Goal: Book appointment/travel/reservation

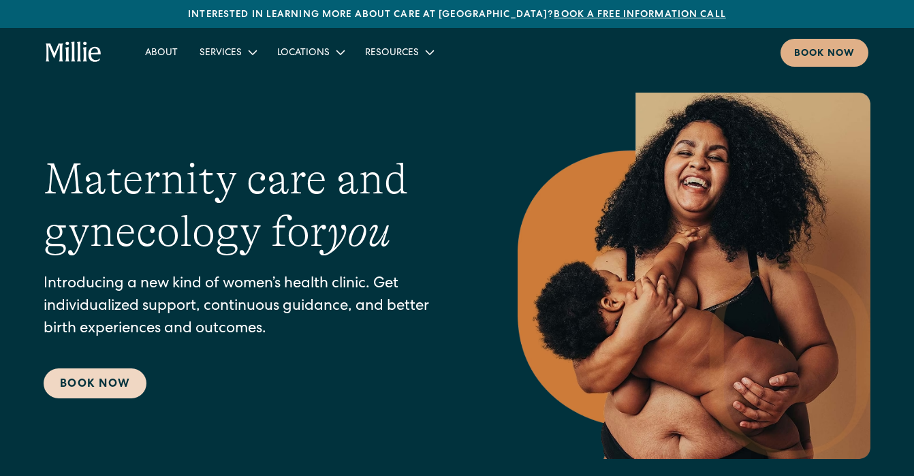
click at [97, 386] on link "Book Now" at bounding box center [95, 383] width 103 height 30
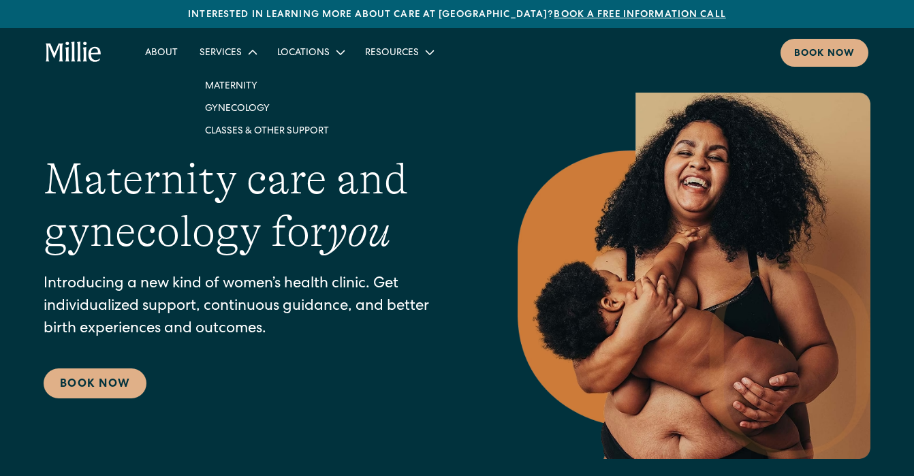
click at [223, 52] on div "Services" at bounding box center [221, 53] width 42 height 14
click at [238, 54] on div "Services" at bounding box center [221, 53] width 42 height 14
click at [227, 52] on div "Services" at bounding box center [221, 53] width 42 height 14
click at [379, 87] on link "Blog" at bounding box center [383, 85] width 47 height 22
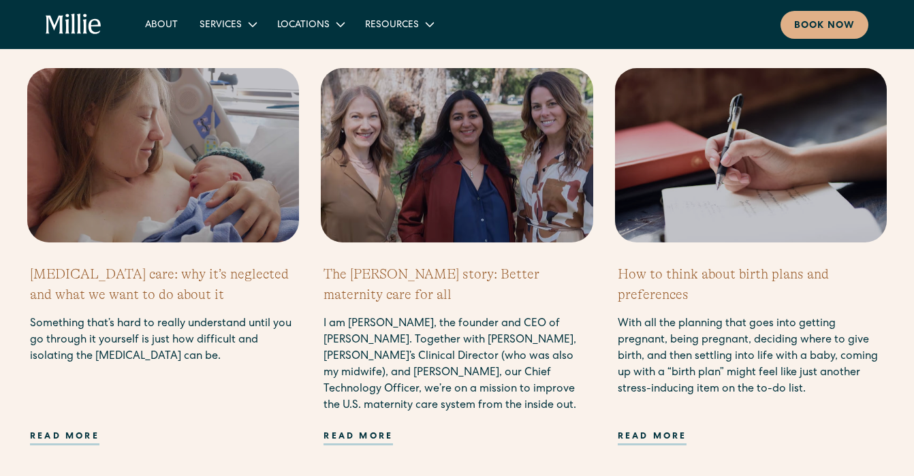
scroll to position [1340, 0]
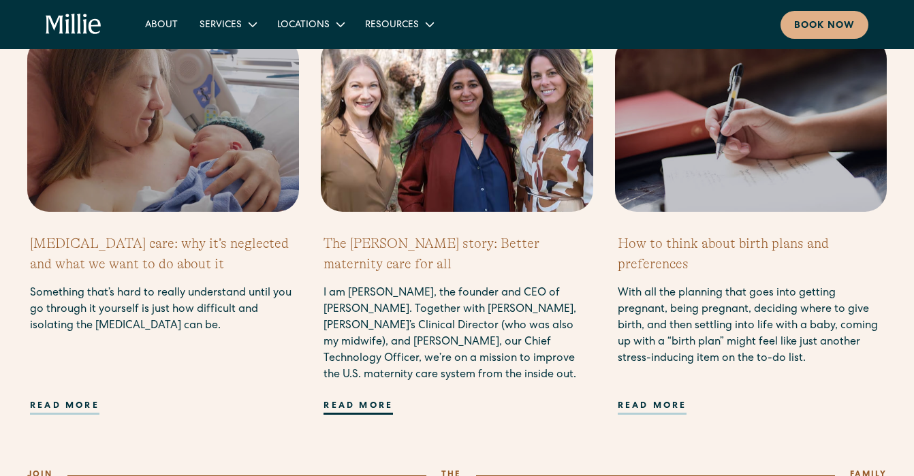
click at [342, 408] on div "Read more" at bounding box center [358, 407] width 69 height 15
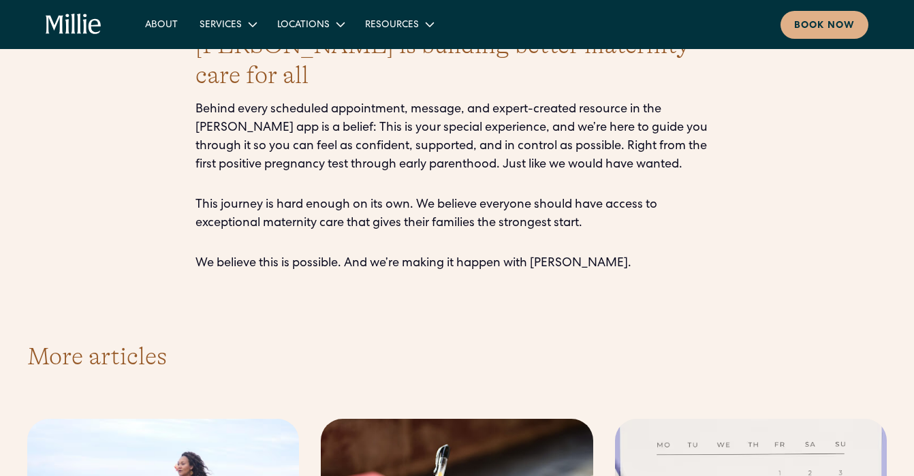
scroll to position [2901, 0]
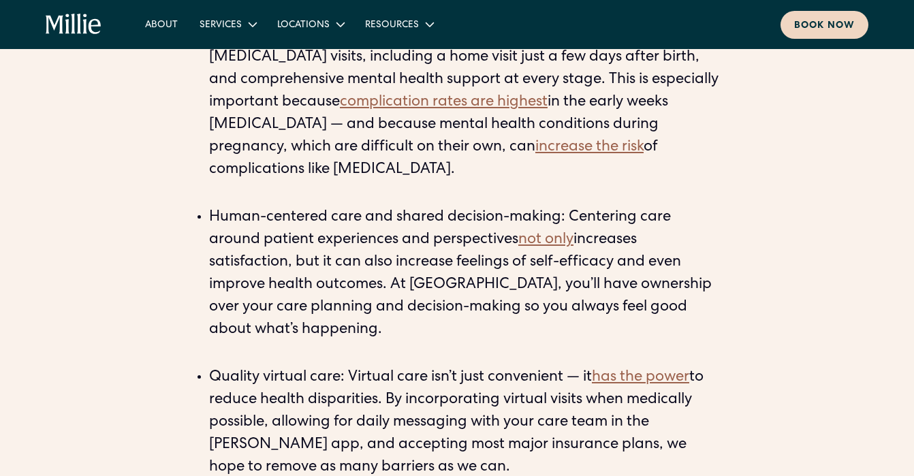
click at [820, 29] on div "Book now" at bounding box center [824, 26] width 61 height 14
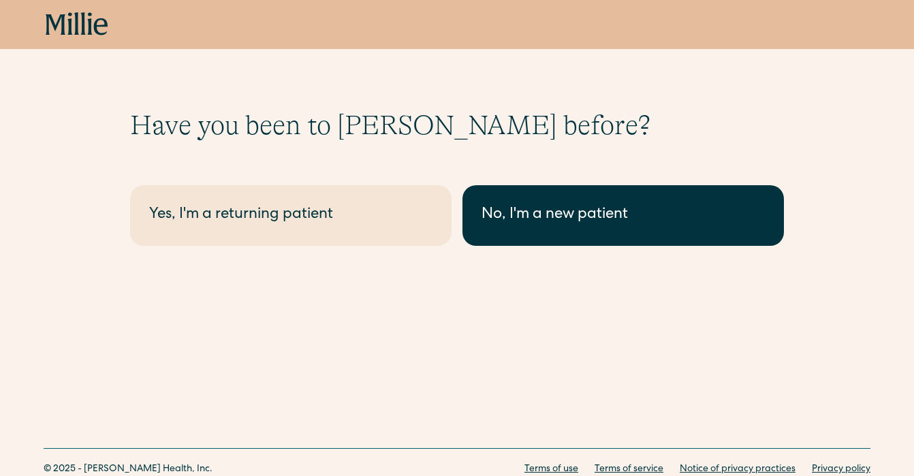
click at [527, 214] on div "No, I'm a new patient" at bounding box center [623, 215] width 283 height 22
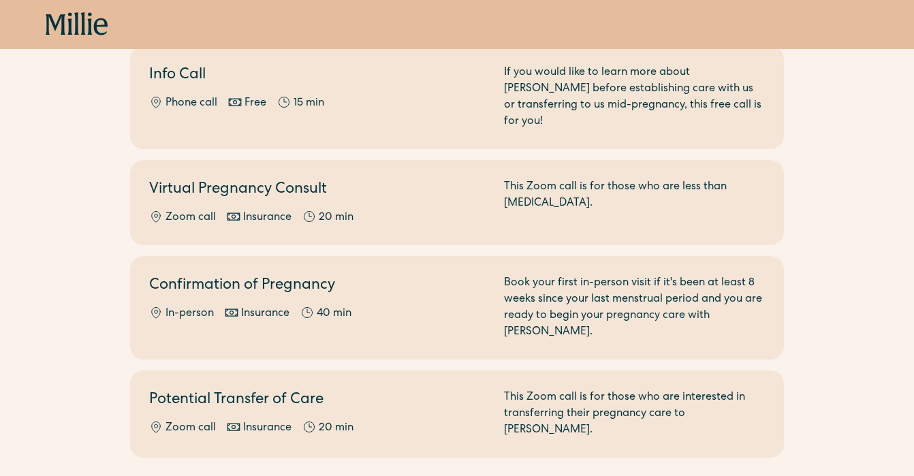
scroll to position [281, 0]
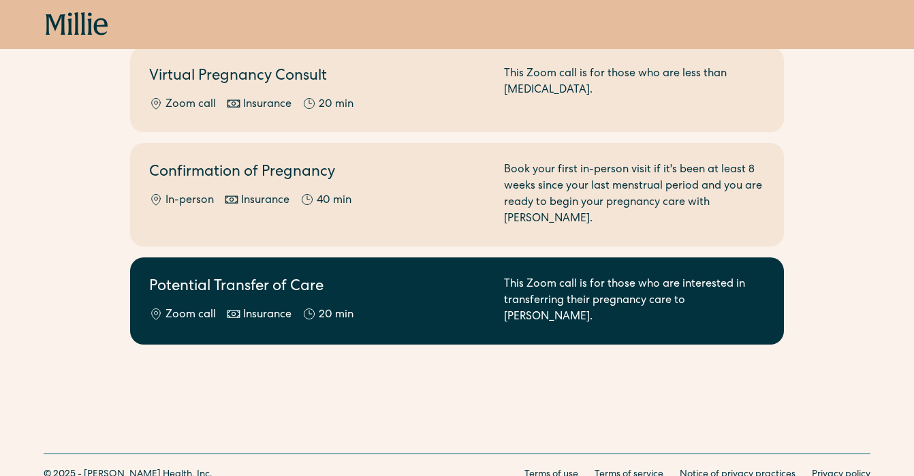
click at [261, 277] on h2 "Potential Transfer of Care" at bounding box center [318, 288] width 339 height 22
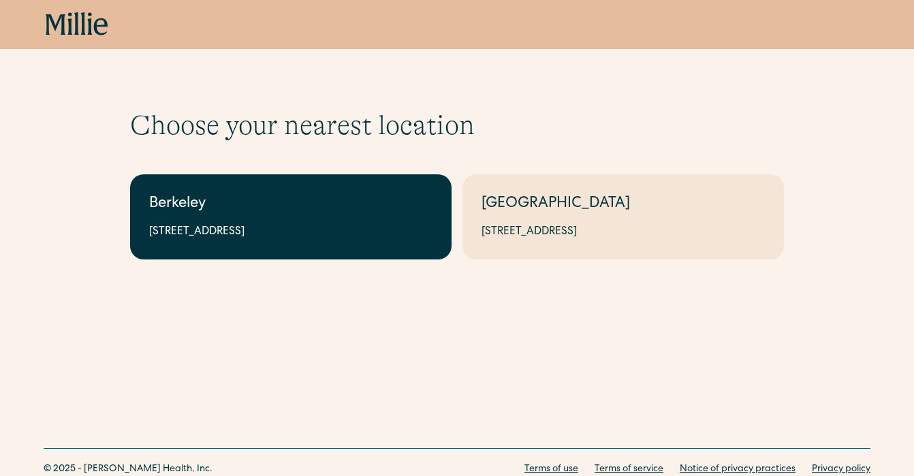
click at [346, 232] on div "[STREET_ADDRESS]" at bounding box center [290, 232] width 283 height 16
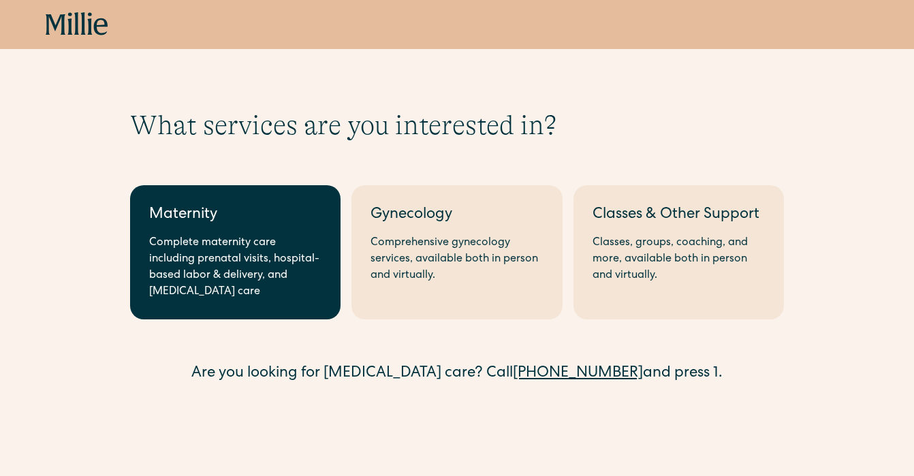
click at [268, 279] on div "Complete maternity care including prenatal visits, hospital-based labor & deliv…" at bounding box center [235, 267] width 172 height 65
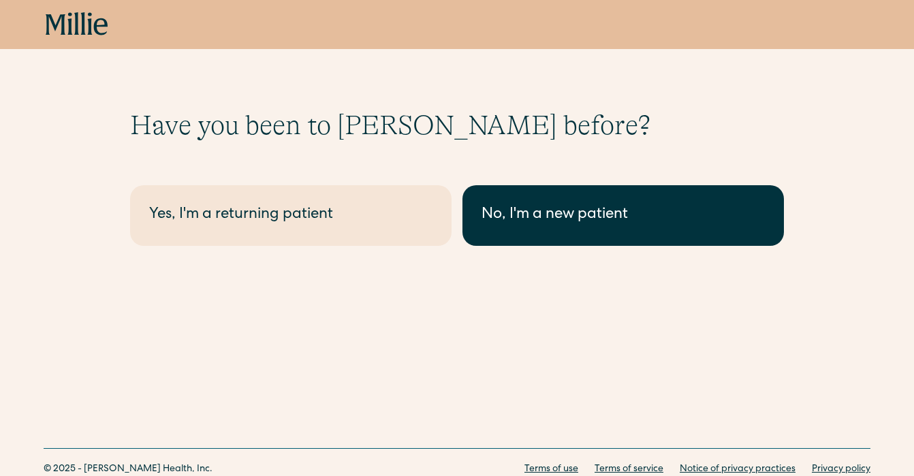
click at [576, 216] on div "No, I'm a new patient" at bounding box center [623, 215] width 283 height 22
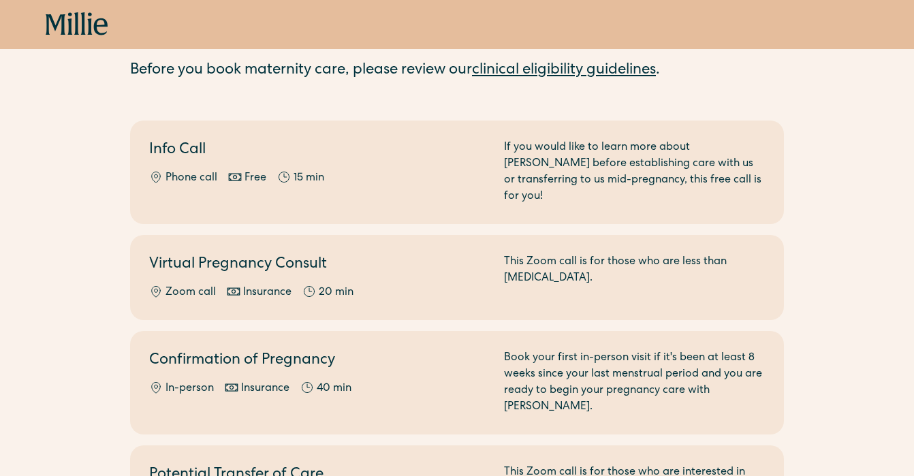
scroll to position [122, 0]
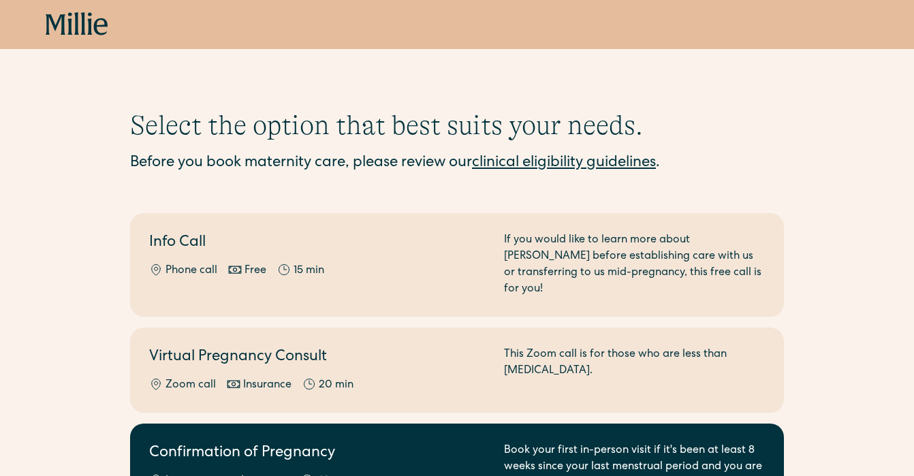
scroll to position [20, 0]
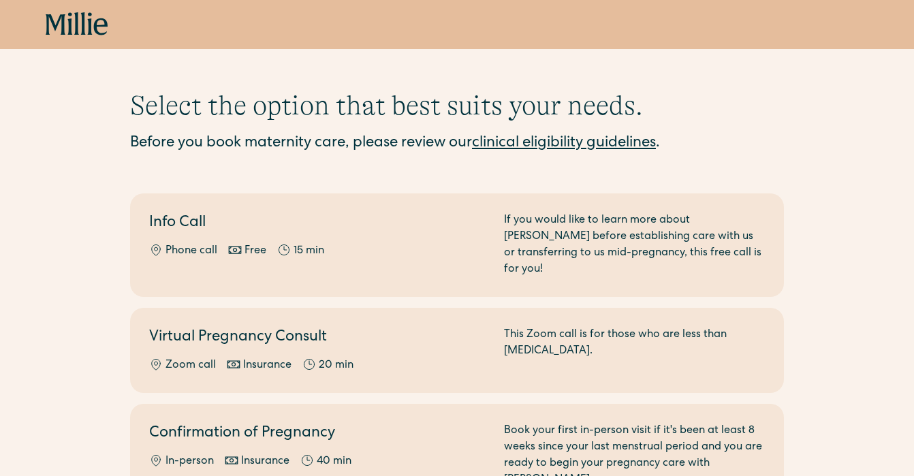
click at [559, 144] on link "clinical eligibility guidelines" at bounding box center [564, 143] width 184 height 15
